Goal: Transaction & Acquisition: Purchase product/service

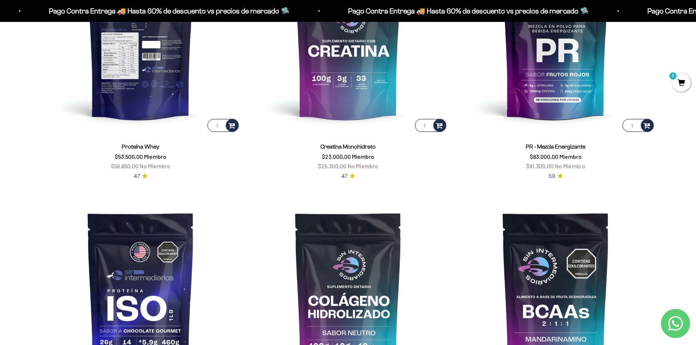
scroll to position [329, 0]
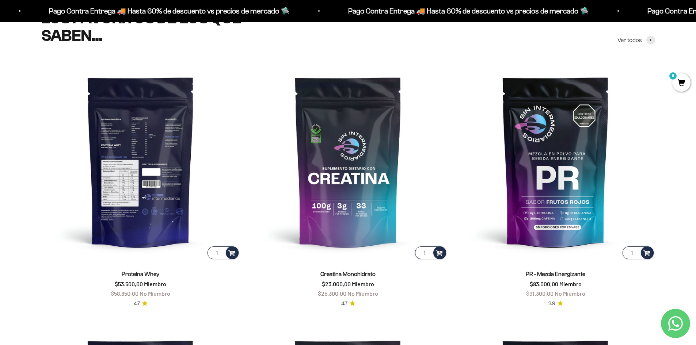
click at [160, 180] on img at bounding box center [140, 161] width 199 height 199
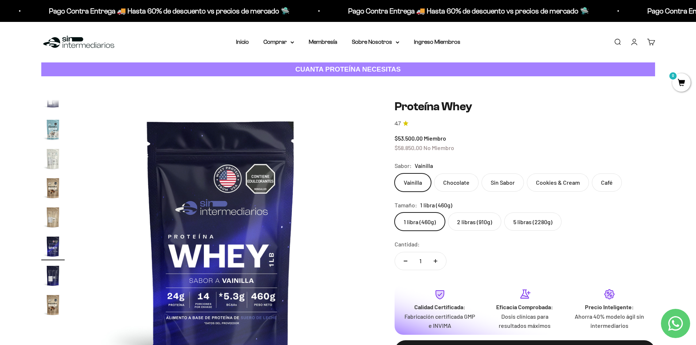
click at [477, 225] on label "2 libras (910g)" at bounding box center [474, 222] width 53 height 18
click at [395, 213] on input "2 libras (910g)" at bounding box center [394, 212] width 0 height 0
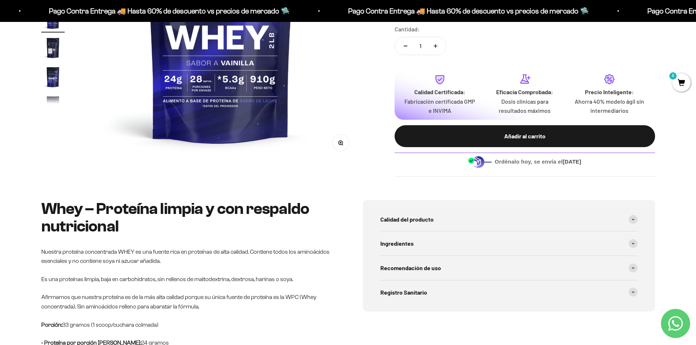
scroll to position [219, 0]
